Goal: Task Accomplishment & Management: Use online tool/utility

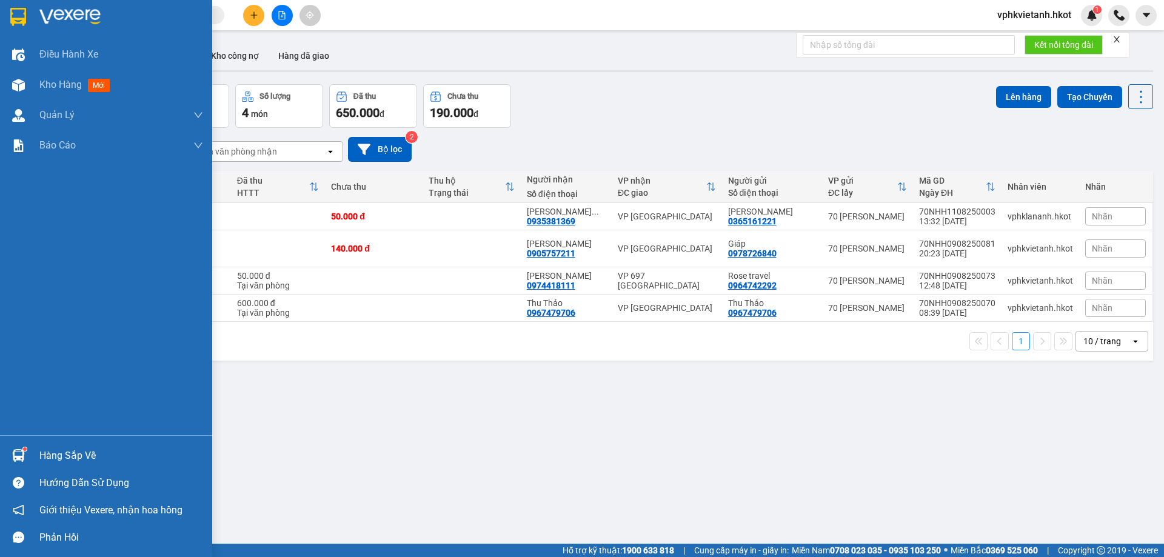
click at [22, 25] on img at bounding box center [18, 17] width 16 height 18
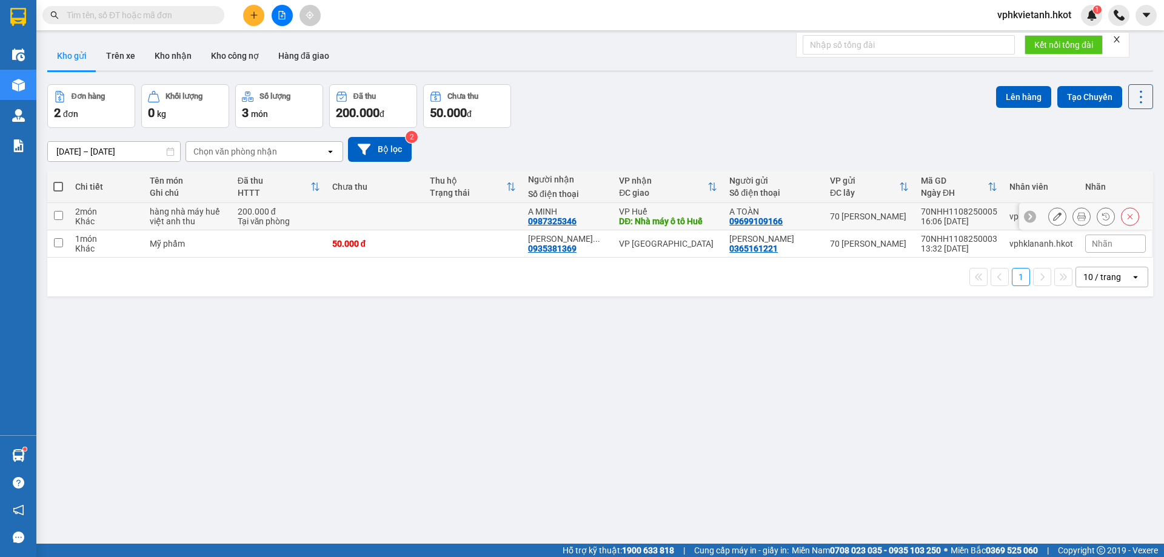
click at [289, 213] on div "200.000 đ" at bounding box center [279, 212] width 82 height 10
checkbox input "true"
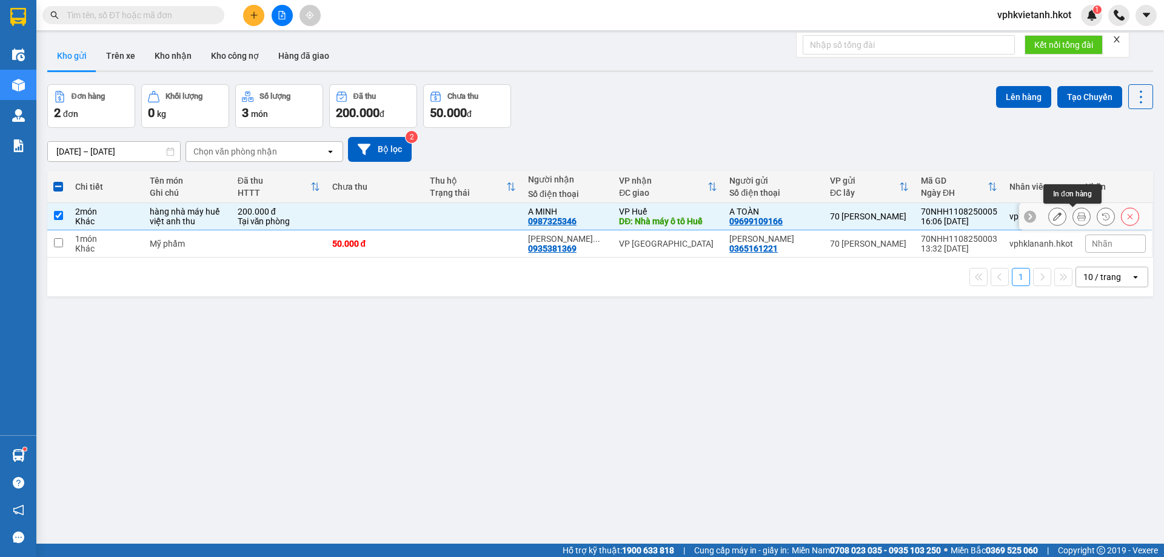
click at [1077, 216] on icon at bounding box center [1081, 216] width 8 height 8
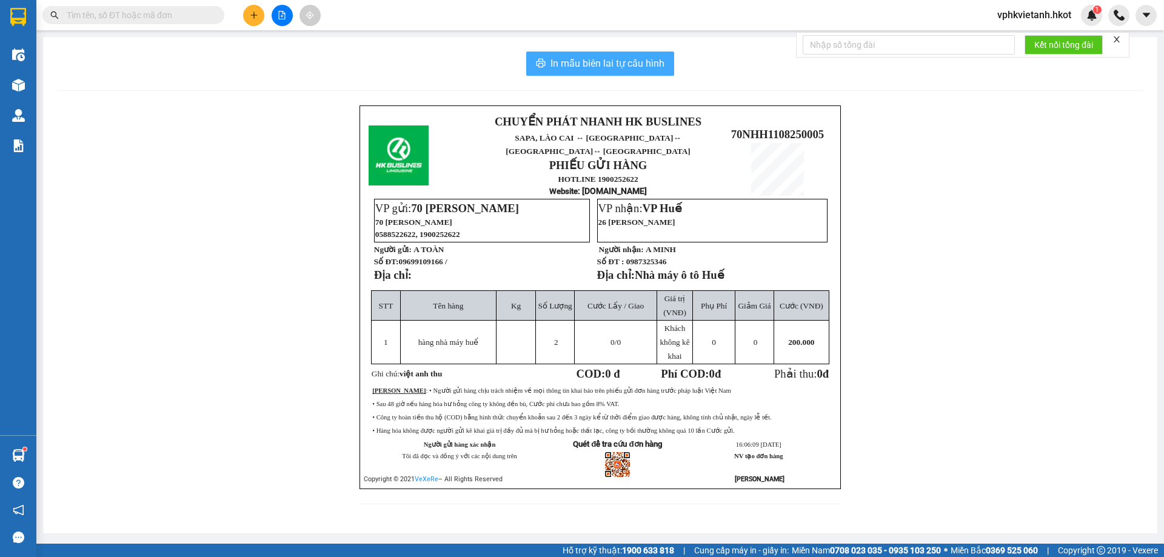
click at [601, 61] on span "In mẫu biên lai tự cấu hình" at bounding box center [607, 63] width 114 height 15
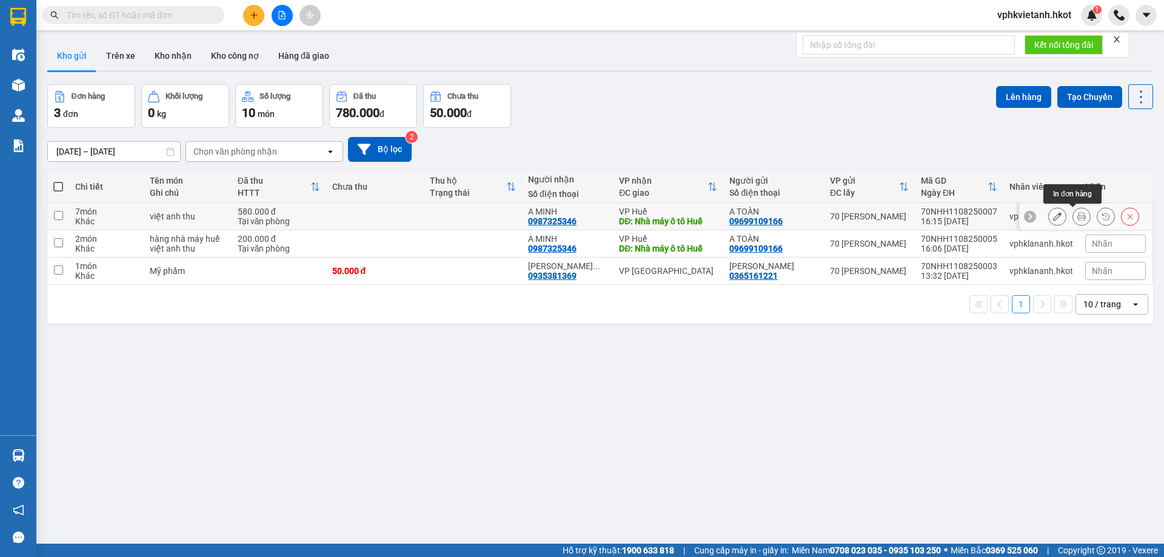
click at [1077, 214] on icon at bounding box center [1081, 216] width 8 height 8
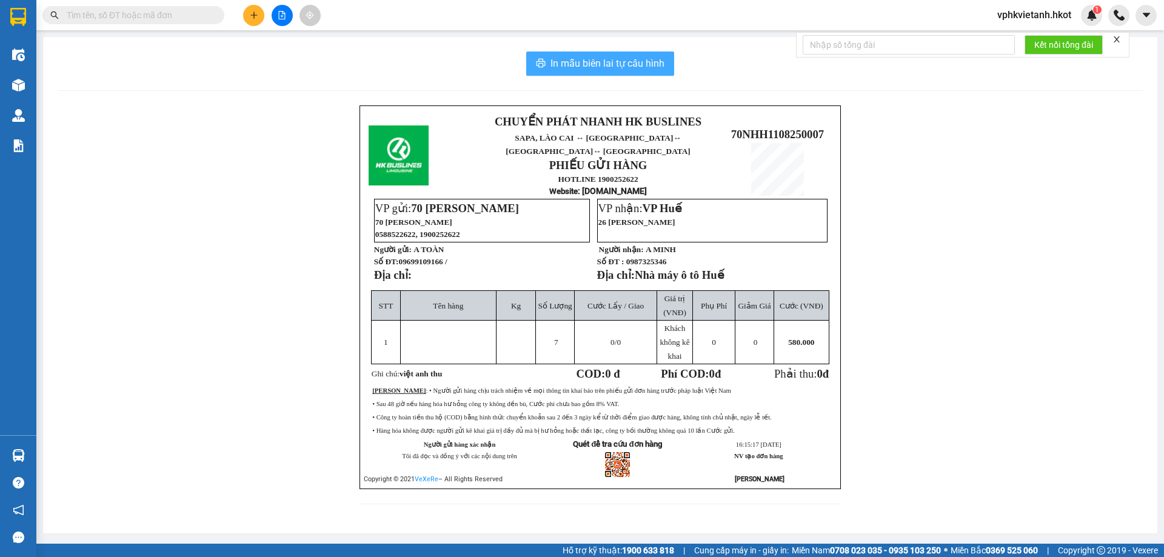
click at [608, 63] on span "In mẫu biên lai tự cấu hình" at bounding box center [607, 63] width 114 height 15
